Goal: Information Seeking & Learning: Learn about a topic

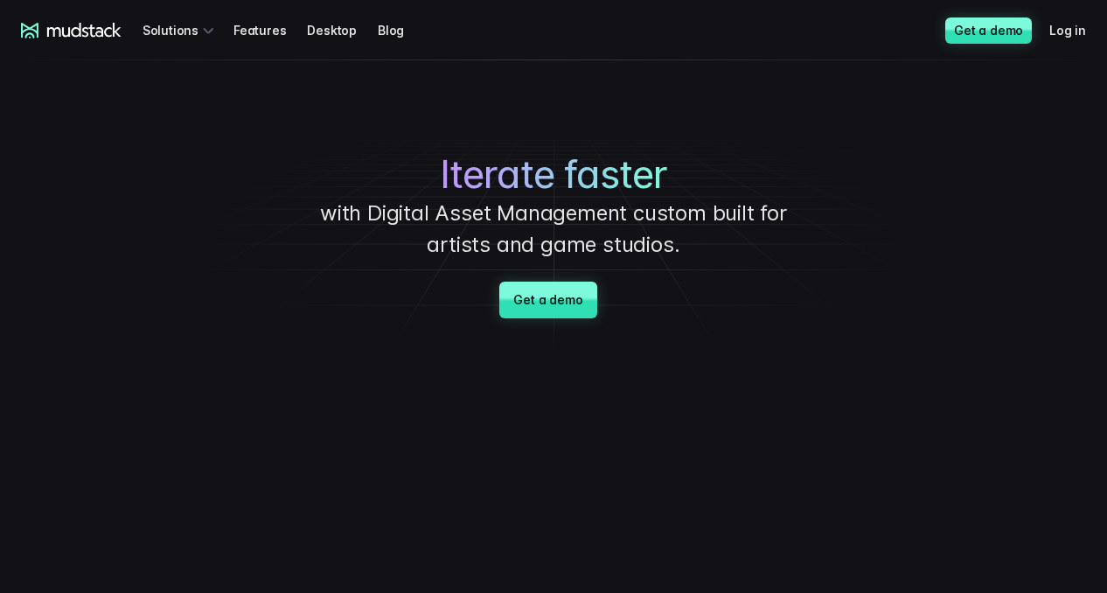
click at [858, 118] on div "Iterate faster with Digital Asset Management custom built for artists and game …" at bounding box center [553, 206] width 1107 height 293
click at [65, 26] on icon at bounding box center [71, 31] width 101 height 16
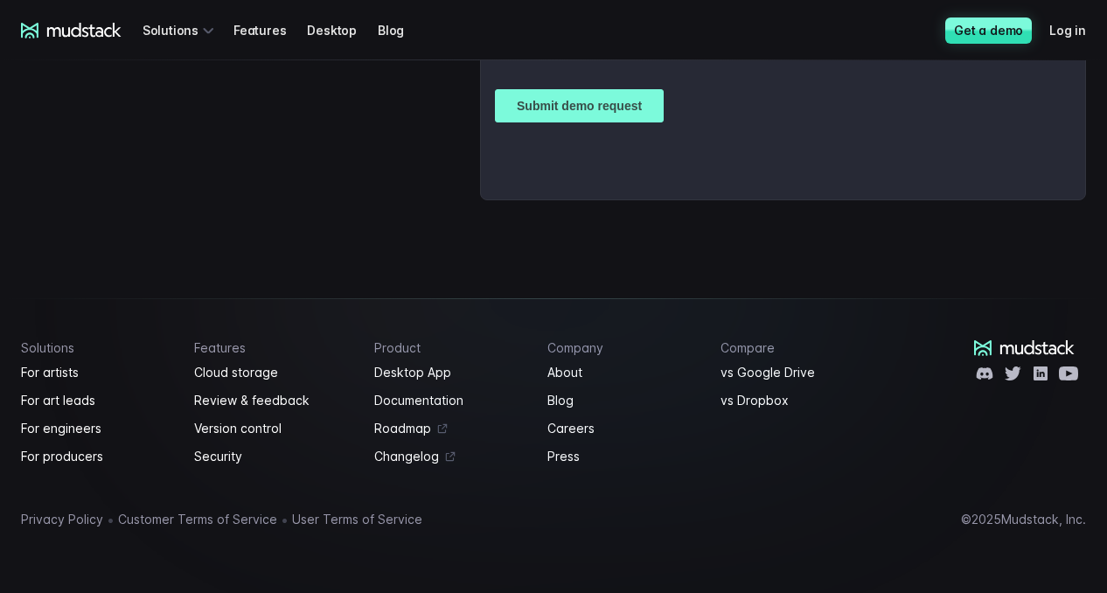
scroll to position [4477, 0]
click at [573, 456] on link "Press" at bounding box center [624, 456] width 152 height 21
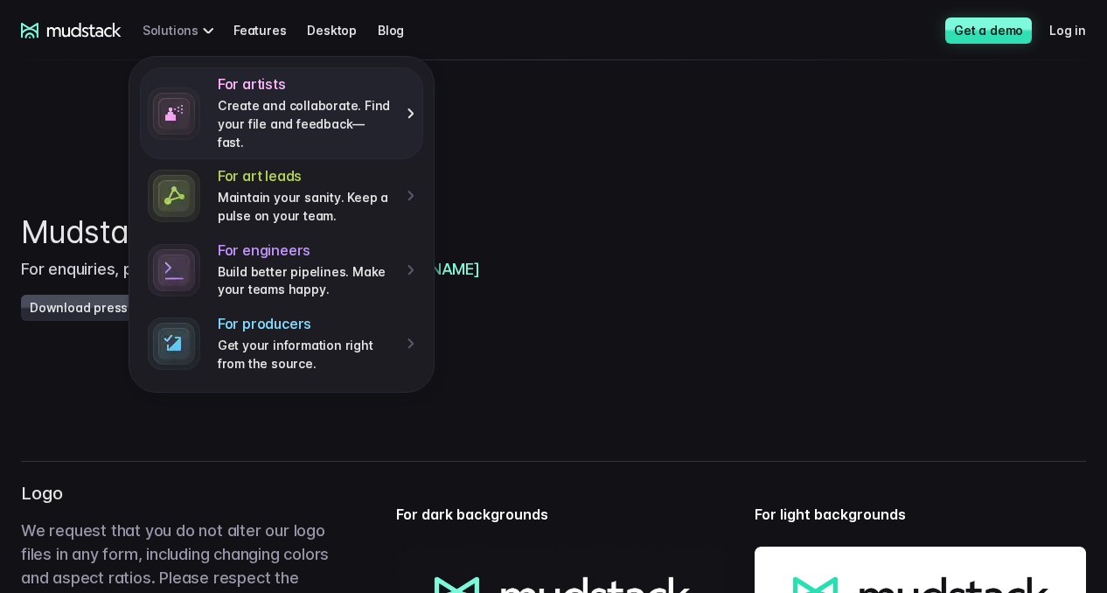
click at [269, 103] on p "Create and collaborate. Find your file and feedback— fast." at bounding box center [306, 124] width 177 height 54
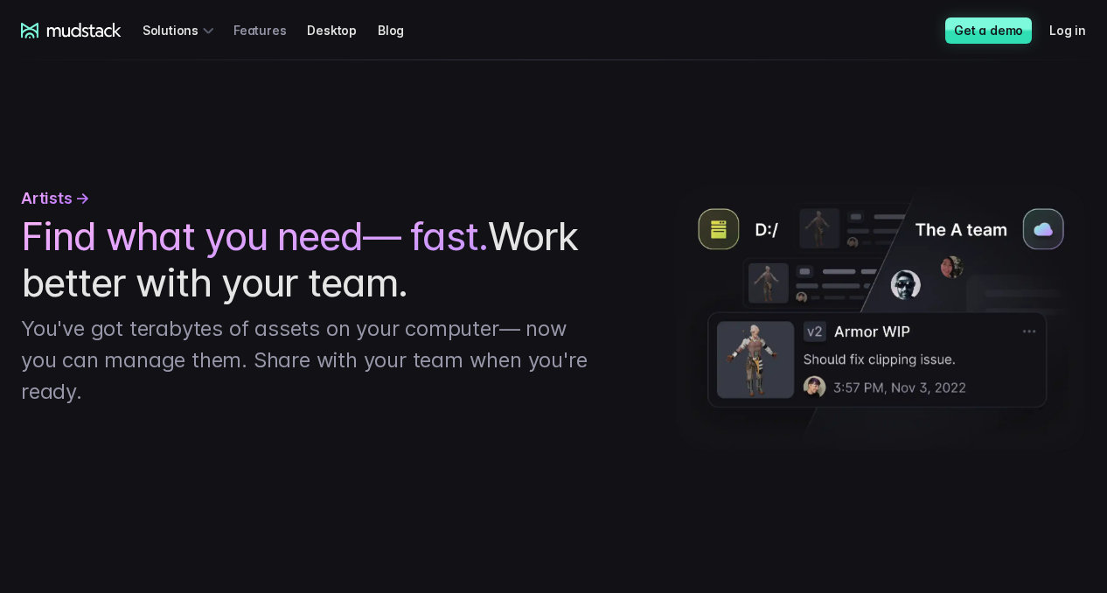
click at [270, 28] on link "Features" at bounding box center [270, 30] width 73 height 32
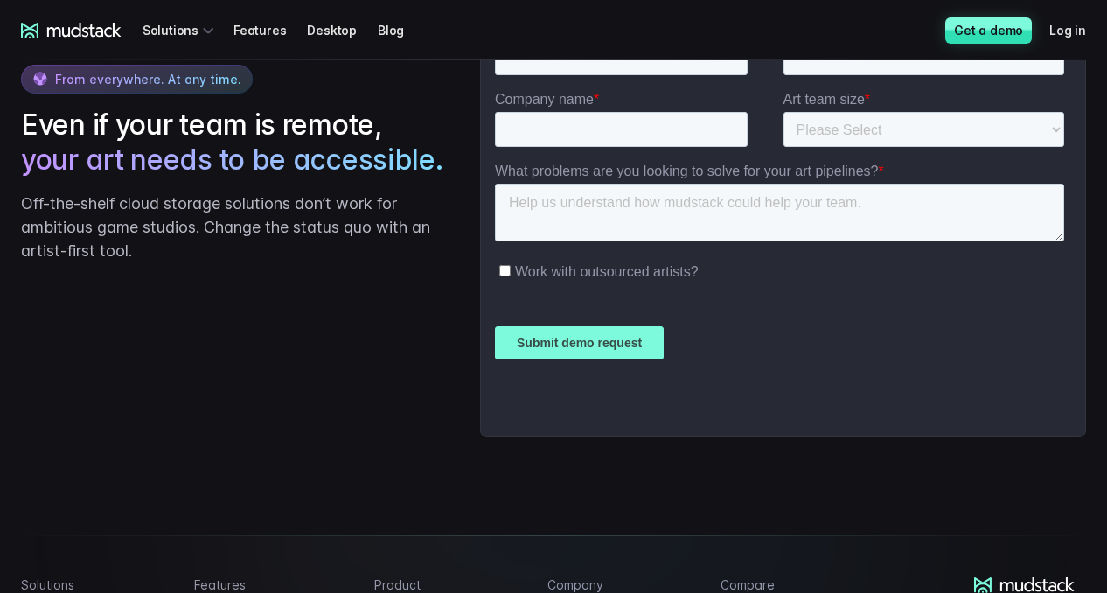
scroll to position [2974, 0]
